Goal: Navigation & Orientation: Find specific page/section

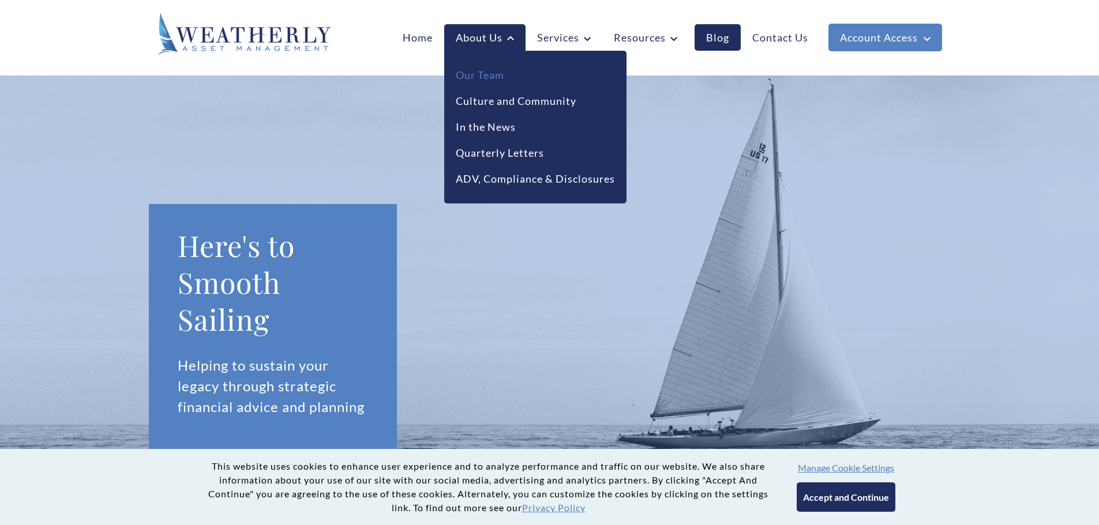
click at [478, 72] on link "Our Team" at bounding box center [480, 75] width 48 height 16
click at [472, 69] on link "Our Team" at bounding box center [480, 75] width 48 height 16
